Goal: Task Accomplishment & Management: Use online tool/utility

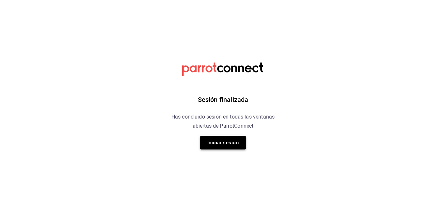
click at [217, 142] on button "Iniciar sesión" at bounding box center [223, 143] width 46 height 14
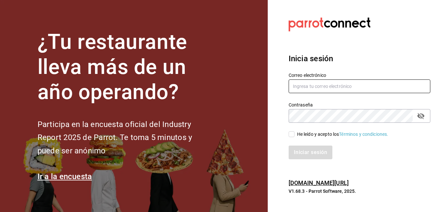
type input "marco.mtz_lt@outlook.com"
click at [292, 135] on input "He leído y acepto los Términos y condiciones." at bounding box center [291, 135] width 6 height 6
checkbox input "true"
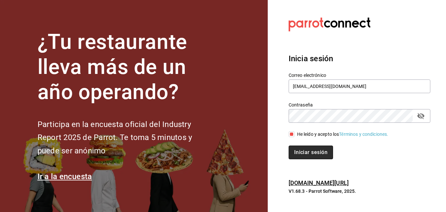
click at [296, 152] on button "Iniciar sesión" at bounding box center [310, 153] width 44 height 14
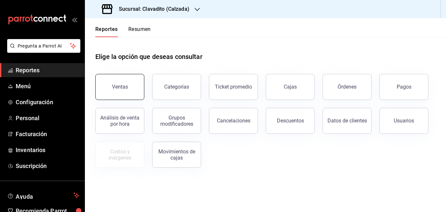
click at [127, 92] on button "Ventas" at bounding box center [119, 87] width 49 height 26
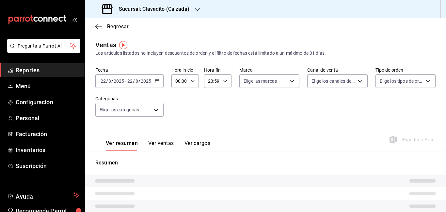
drag, startPoint x: 156, startPoint y: 136, endPoint x: 126, endPoint y: 79, distance: 64.1
click at [126, 79] on div "[DATE] [DATE]" at bounding box center [138, 81] width 25 height 5
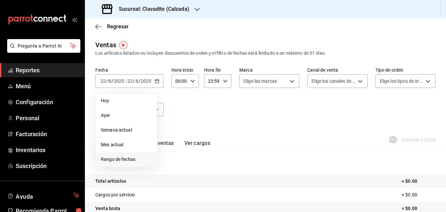
click at [123, 159] on span "Rango de fechas" at bounding box center [126, 159] width 51 height 7
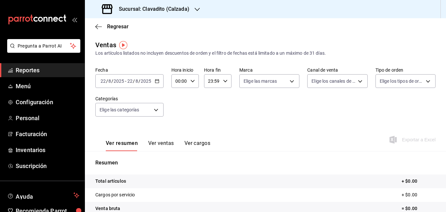
click at [177, 83] on input "00:00" at bounding box center [179, 81] width 16 height 13
click at [179, 81] on div at bounding box center [223, 106] width 446 height 212
click at [179, 81] on input "00:00" at bounding box center [179, 81] width 16 height 13
click at [179, 81] on div at bounding box center [223, 106] width 446 height 212
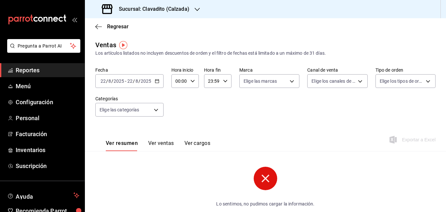
click at [179, 81] on input "00:00" at bounding box center [179, 81] width 16 height 13
click at [179, 81] on div at bounding box center [223, 106] width 446 height 212
type input "05:00"
click at [210, 82] on input "23:59" at bounding box center [212, 81] width 16 height 13
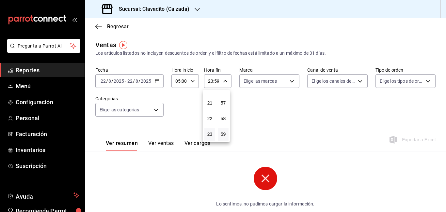
click at [210, 82] on div at bounding box center [223, 106] width 446 height 212
click at [210, 82] on input "23:59" at bounding box center [212, 81] width 16 height 13
click at [210, 82] on div at bounding box center [223, 106] width 446 height 212
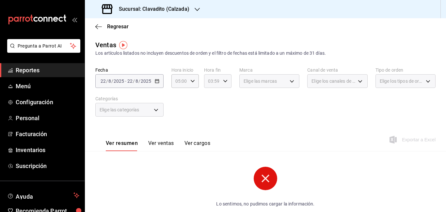
click at [212, 81] on input "03:59" at bounding box center [212, 81] width 16 height 13
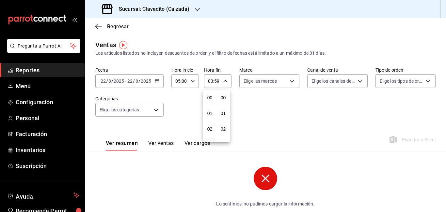
scroll to position [888, 0]
click at [209, 126] on button "05" at bounding box center [209, 129] width 11 height 13
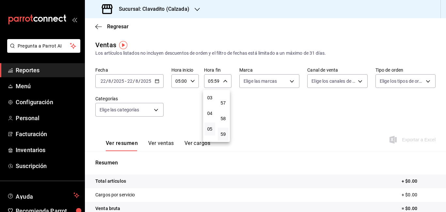
click at [216, 82] on div at bounding box center [223, 106] width 446 height 212
click at [216, 82] on input "05:59" at bounding box center [212, 81] width 16 height 13
click at [216, 82] on div at bounding box center [223, 106] width 446 height 212
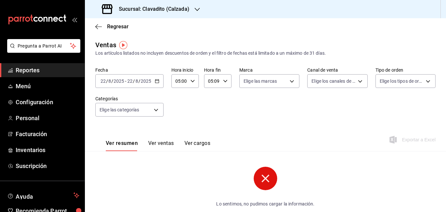
click at [218, 81] on input "05:09" at bounding box center [212, 81] width 16 height 13
click at [218, 81] on div at bounding box center [223, 106] width 446 height 212
type input "05:00"
click at [289, 83] on div "Elige las marcas" at bounding box center [269, 81] width 60 height 14
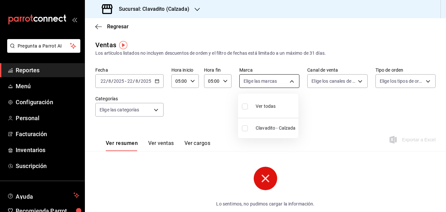
click at [286, 82] on body "Pregunta a Parrot AI Reportes Menú Configuración Personal Facturación Inventari…" at bounding box center [223, 106] width 446 height 212
click at [197, 8] on div at bounding box center [223, 106] width 446 height 212
click at [197, 8] on icon "button" at bounding box center [196, 9] width 5 height 5
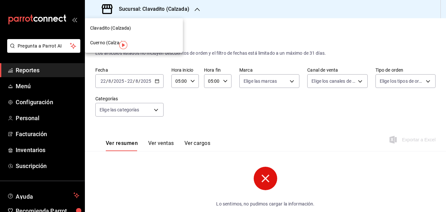
click at [266, 83] on div at bounding box center [223, 106] width 446 height 212
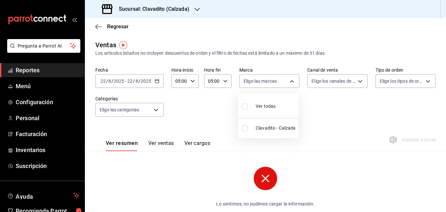
click at [266, 83] on body "Pregunta a Parrot AI Reportes Menú Configuración Personal Facturación Inventari…" at bounding box center [223, 106] width 446 height 212
click at [185, 9] on div at bounding box center [223, 106] width 446 height 212
click at [194, 9] on icon "button" at bounding box center [196, 9] width 5 height 3
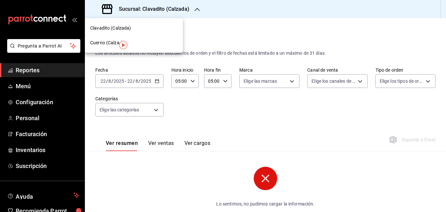
click at [105, 42] on span "Cuerno (Calzada)" at bounding box center [108, 42] width 36 height 7
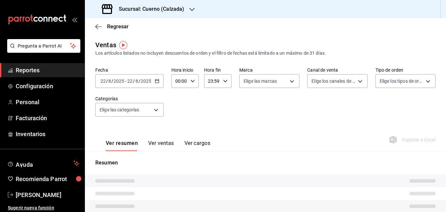
type input "05:00"
click at [289, 81] on body "Pregunta a Parrot AI Reportes Configuración Personal Facturación Inventarios Ay…" at bounding box center [223, 106] width 446 height 212
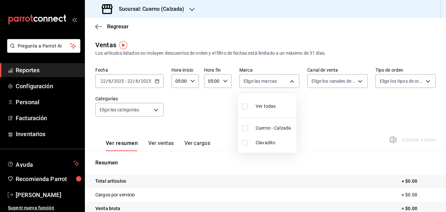
click at [276, 133] on li "Cuerno - Calzada" at bounding box center [267, 128] width 58 height 15
type input "b7ae777b-2dfc-42e0-9650-6cefdf37a424"
checkbox input "true"
click at [352, 80] on div at bounding box center [223, 106] width 446 height 212
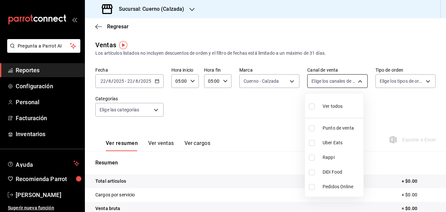
click at [355, 81] on body "Pregunta a Parrot AI Reportes Configuración Personal Facturación Inventarios Ay…" at bounding box center [223, 106] width 446 height 212
click at [325, 104] on span "Ver todos" at bounding box center [332, 106] width 20 height 7
type input "PARROT,UBER_EATS,RAPPI,DIDI_FOOD,ONLINE"
checkbox input "true"
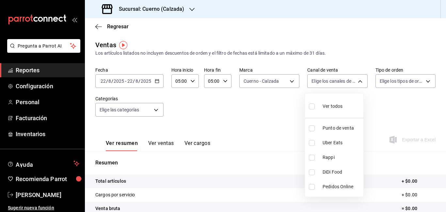
checkbox input "true"
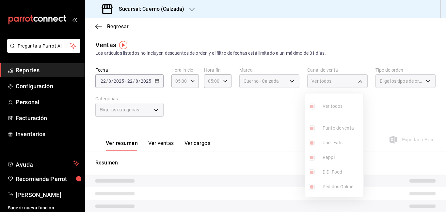
click at [382, 83] on div at bounding box center [223, 106] width 446 height 212
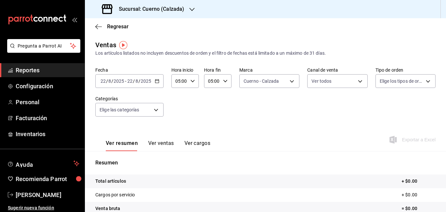
click at [382, 83] on body "Pregunta a Parrot AI Reportes Configuración Personal Facturación Inventarios Ay…" at bounding box center [223, 106] width 446 height 212
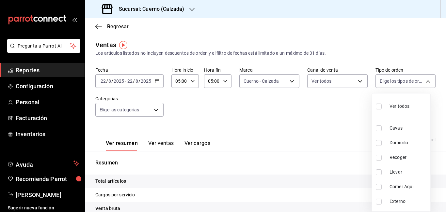
click at [394, 104] on span "Ver todos" at bounding box center [399, 106] width 20 height 7
type input "45550569-3ed2-40ec-865f-a78a43aad0fb,ed9744db-0daf-4564-a5b3-b3442505d928,23f9e…"
checkbox input "true"
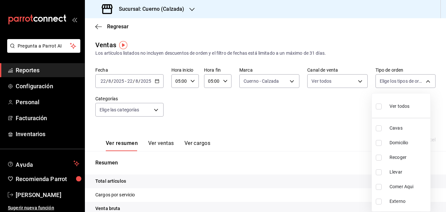
checkbox input "true"
click at [265, 103] on div at bounding box center [223, 106] width 446 height 212
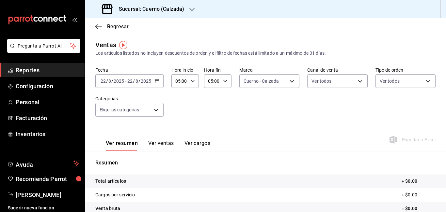
click at [155, 82] on icon "button" at bounding box center [157, 81] width 5 height 5
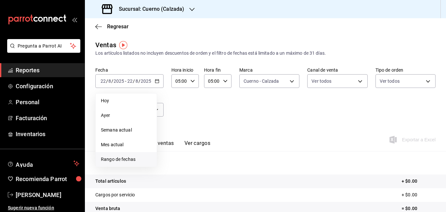
click at [128, 156] on li "Rango de fechas" at bounding box center [126, 159] width 61 height 15
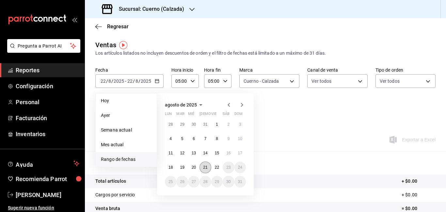
click at [204, 168] on abbr "21" at bounding box center [205, 167] width 4 height 5
click at [215, 169] on abbr "22" at bounding box center [217, 167] width 4 height 5
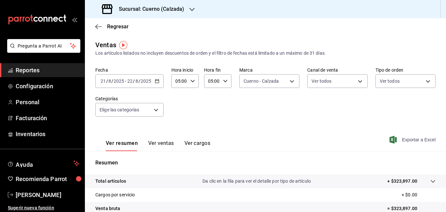
click at [417, 141] on span "Exportar a Excel" at bounding box center [413, 140] width 45 height 8
click at [39, 70] on span "Reportes" at bounding box center [48, 70] width 64 height 9
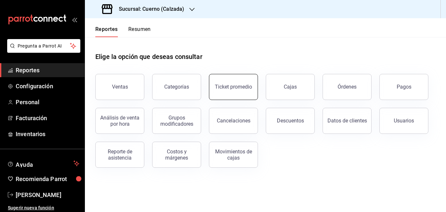
click at [227, 83] on button "Ticket promedio" at bounding box center [233, 87] width 49 height 26
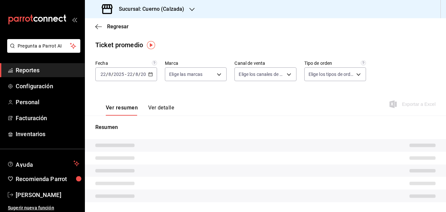
type input "b7ae777b-2dfc-42e0-9650-6cefdf37a424,c000f1c0-fb9f-4016-8e6a-f0d1e83e893d"
type input "PARROT,UBER_EATS,RAPPI,DIDI_FOOD,ONLINE"
type input "45550569-3ed2-40ec-865f-a78a43aad0fb,ed9744db-0daf-4564-a5b3-b3442505d928,23f9e…"
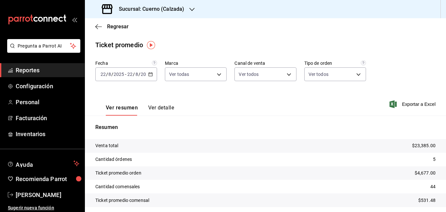
click at [150, 75] on icon "button" at bounding box center [150, 74] width 5 height 5
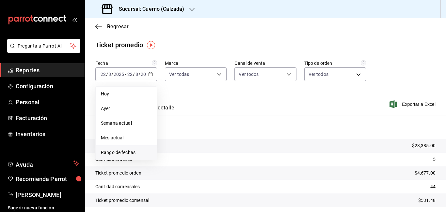
click at [119, 151] on span "Rango de fechas" at bounding box center [126, 152] width 51 height 7
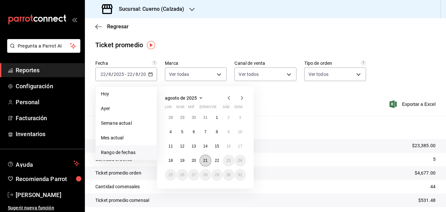
click at [207, 161] on abbr "21" at bounding box center [205, 161] width 4 height 5
click at [215, 161] on abbr "22" at bounding box center [217, 161] width 4 height 5
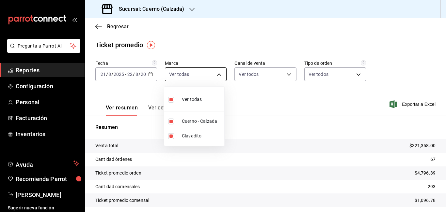
click at [218, 75] on body "Pregunta a Parrot AI Reportes Configuración Personal Facturación Inventarios Ay…" at bounding box center [223, 106] width 446 height 212
click at [190, 138] on span "Clavadito" at bounding box center [202, 136] width 40 height 7
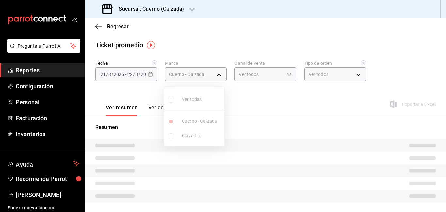
type input "b7ae777b-2dfc-42e0-9650-6cefdf37a424"
checkbox input "false"
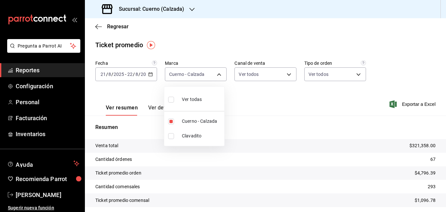
click at [293, 95] on div at bounding box center [223, 106] width 446 height 212
click at [36, 70] on span "Reportes" at bounding box center [48, 70] width 64 height 9
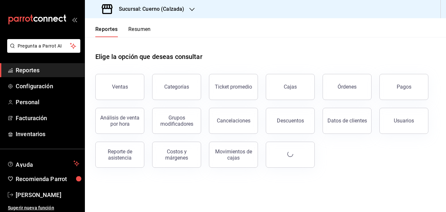
click at [290, 123] on div "Descuentos" at bounding box center [290, 121] width 27 height 6
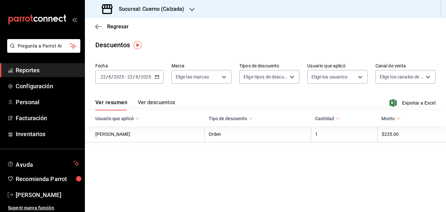
click at [156, 77] on \(Stroke\) "button" at bounding box center [157, 76] width 4 height 0
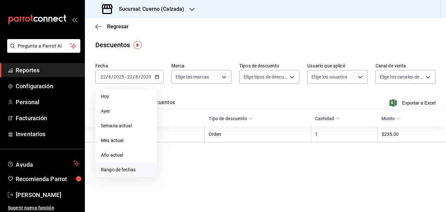
click at [121, 171] on span "Rango de fechas" at bounding box center [126, 170] width 51 height 7
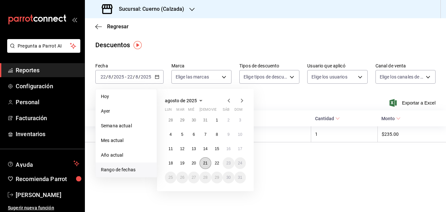
click at [205, 162] on abbr "21" at bounding box center [205, 163] width 4 height 5
click at [218, 162] on abbr "22" at bounding box center [217, 163] width 4 height 5
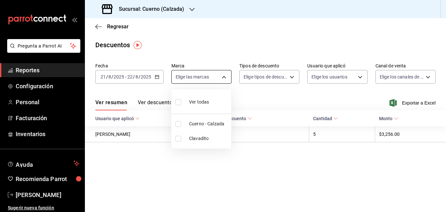
click at [221, 75] on body "Pregunta a Parrot AI Reportes Configuración Personal Facturación Inventarios Ay…" at bounding box center [223, 106] width 446 height 212
click at [207, 123] on span "Cuerno - Calzada" at bounding box center [208, 124] width 39 height 7
type input "b7ae777b-2dfc-42e0-9650-6cefdf37a424"
checkbox input "true"
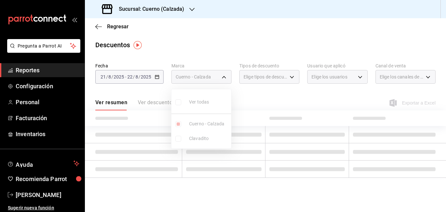
click at [270, 79] on div at bounding box center [223, 106] width 446 height 212
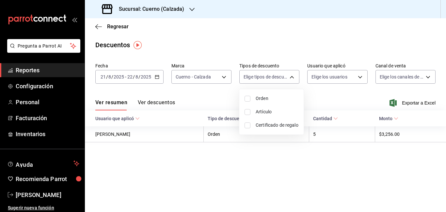
click at [270, 79] on body "Pregunta a Parrot AI Reportes Configuración Personal Facturación Inventarios Ay…" at bounding box center [223, 106] width 446 height 212
click at [264, 101] on span "Orden" at bounding box center [277, 98] width 43 height 7
click at [262, 114] on span "Artículo" at bounding box center [277, 112] width 43 height 7
type input "ORDER,ORDER_ITEM"
checkbox input "true"
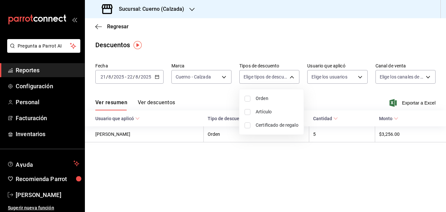
checkbox input "true"
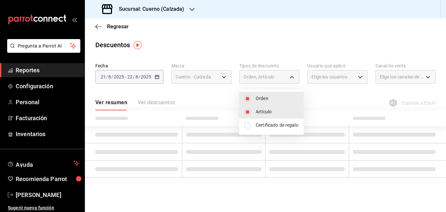
click at [261, 124] on span "Certificado de regalo" at bounding box center [277, 125] width 43 height 7
type input "ORDER,ORDER_ITEM,CARD_REWARD"
checkbox input "true"
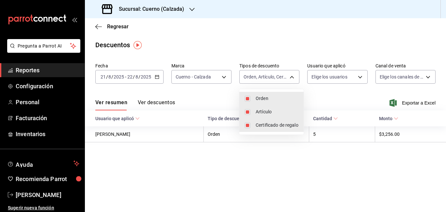
click at [308, 99] on div at bounding box center [223, 106] width 446 height 212
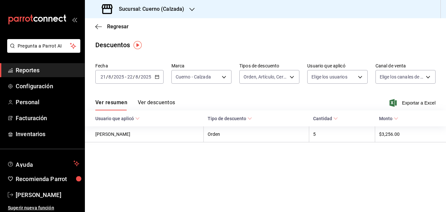
click at [343, 85] on div "Fecha [DATE] [DATE] - [DATE] [DATE] [PERSON_NAME] b7ae777b-2dfc-42e0-9650-6cefd…" at bounding box center [265, 75] width 340 height 31
click at [345, 80] on body "Pregunta a Parrot AI Reportes Configuración Personal Facturación Inventarios Ay…" at bounding box center [223, 106] width 446 height 212
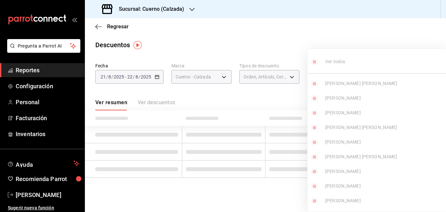
click at [361, 76] on ul "Ver todos [PERSON_NAME] [PERSON_NAME] [PERSON_NAME] [PERSON_NAME] [PERSON_NAME]…" at bounding box center [376, 130] width 139 height 163
click at [369, 32] on div at bounding box center [223, 106] width 446 height 212
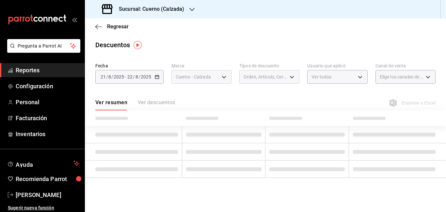
type input "6b4342d5-1a70-4bcb-8c56-ac07fe99d7bb,0d0beca7-4d11-4f77-8f99-701dabe81d63,2d16f…"
click at [428, 78] on div "Ver todos [PERSON_NAME] [PERSON_NAME] [PERSON_NAME] [PERSON_NAME] [PERSON_NAME]…" at bounding box center [223, 106] width 446 height 212
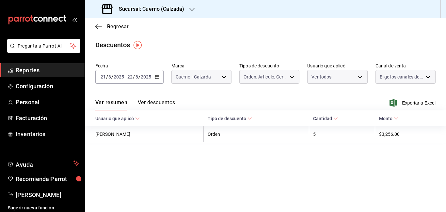
click at [428, 78] on body "Pregunta a Parrot AI Reportes Configuración Personal Facturación Inventarios Ay…" at bounding box center [223, 106] width 446 height 212
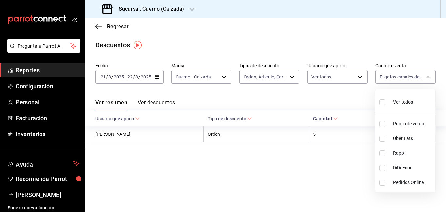
click at [428, 78] on body "Pregunta a Parrot AI Reportes Configuración Personal Facturación Inventarios Ay…" at bounding box center [223, 106] width 446 height 212
click at [393, 101] on span "Ver todos" at bounding box center [403, 102] width 20 height 7
type input "PARROT,UBER_EATS,RAPPI,DIDI_FOOD,ONLINE"
checkbox input "true"
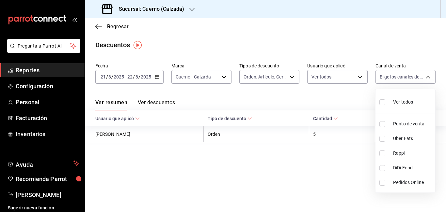
checkbox input "true"
click at [343, 94] on div at bounding box center [223, 106] width 446 height 212
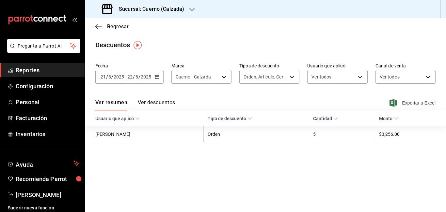
click at [409, 103] on span "Exportar a Excel" at bounding box center [413, 103] width 45 height 8
